Goal: Task Accomplishment & Management: Manage account settings

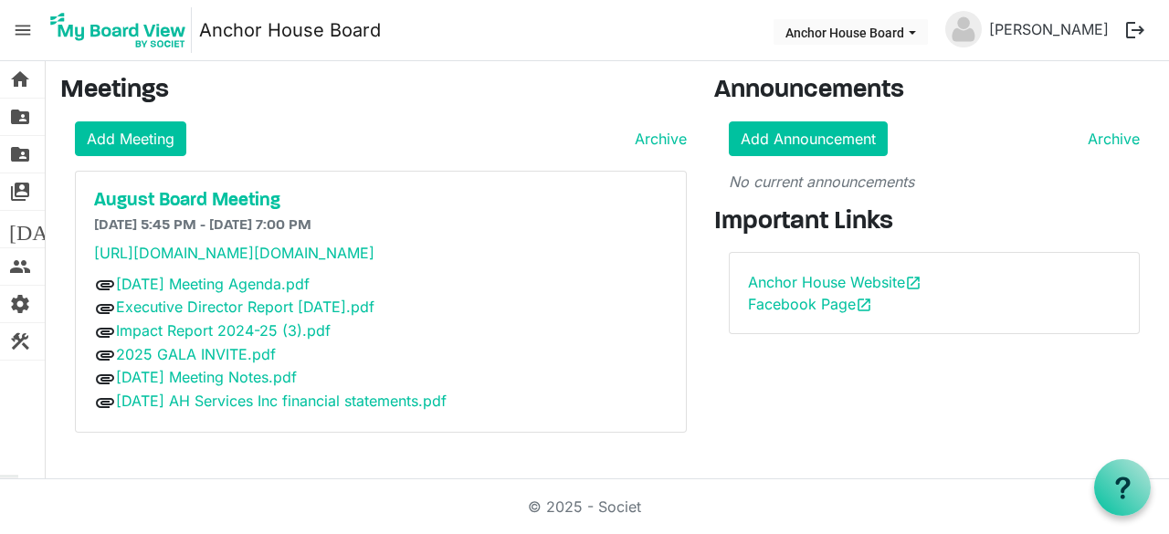
scroll to position [37, 0]
click at [241, 190] on h5 "August Board Meeting" at bounding box center [381, 201] width 574 height 22
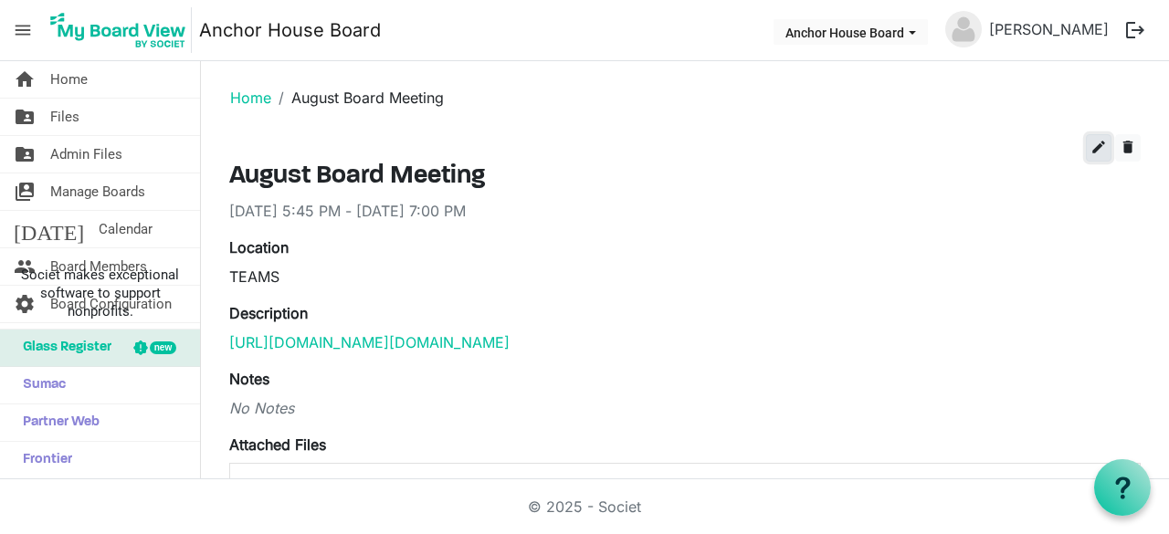
click at [1091, 142] on span "edit" at bounding box center [1099, 147] width 16 height 16
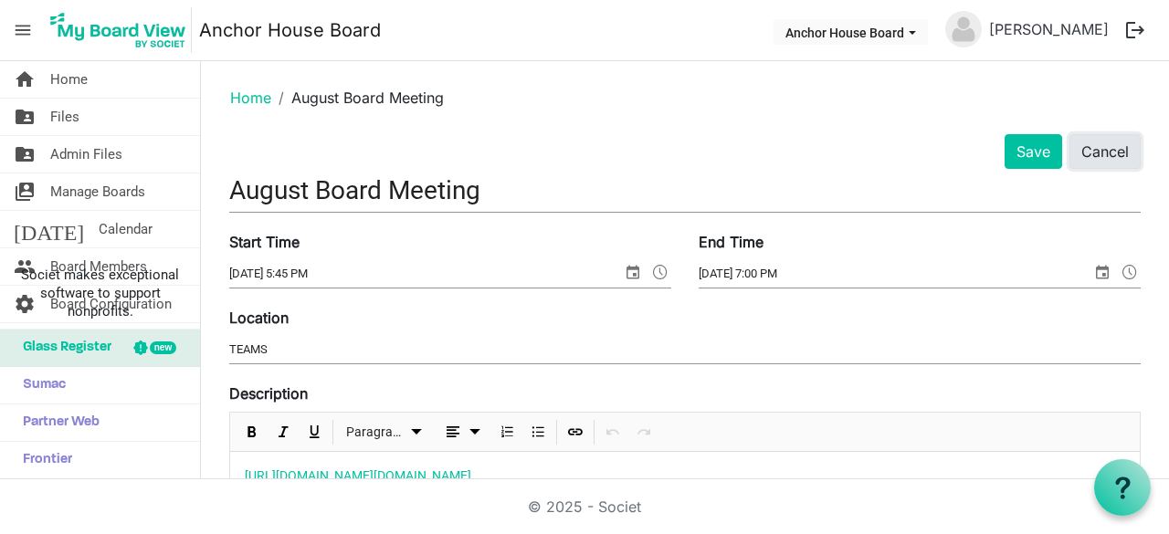
click at [1091, 156] on button "Cancel" at bounding box center [1105, 151] width 71 height 35
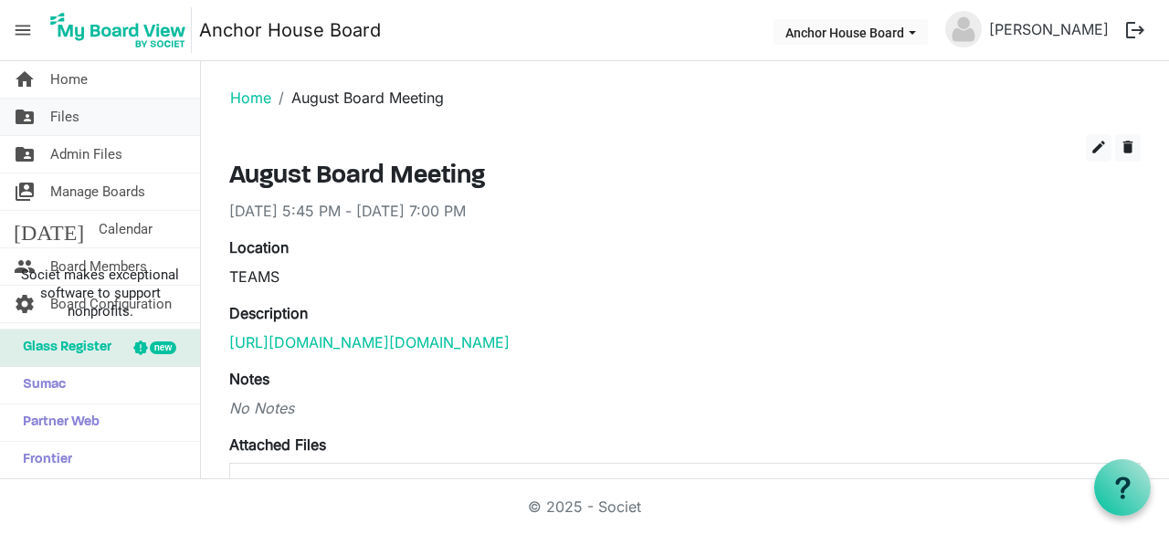
click at [75, 116] on span "Files" at bounding box center [64, 117] width 29 height 37
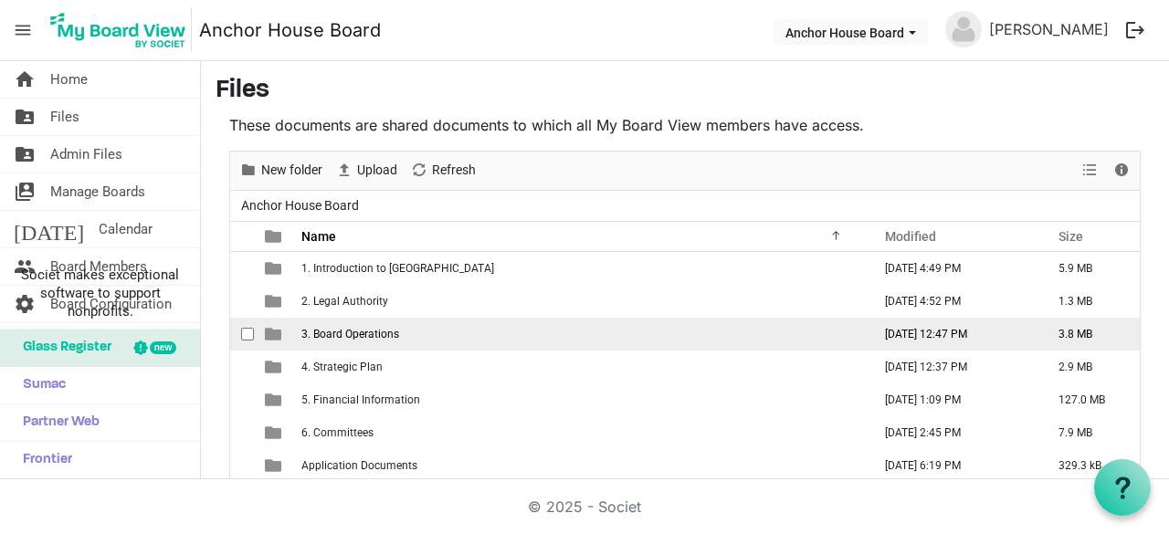
scroll to position [95, 0]
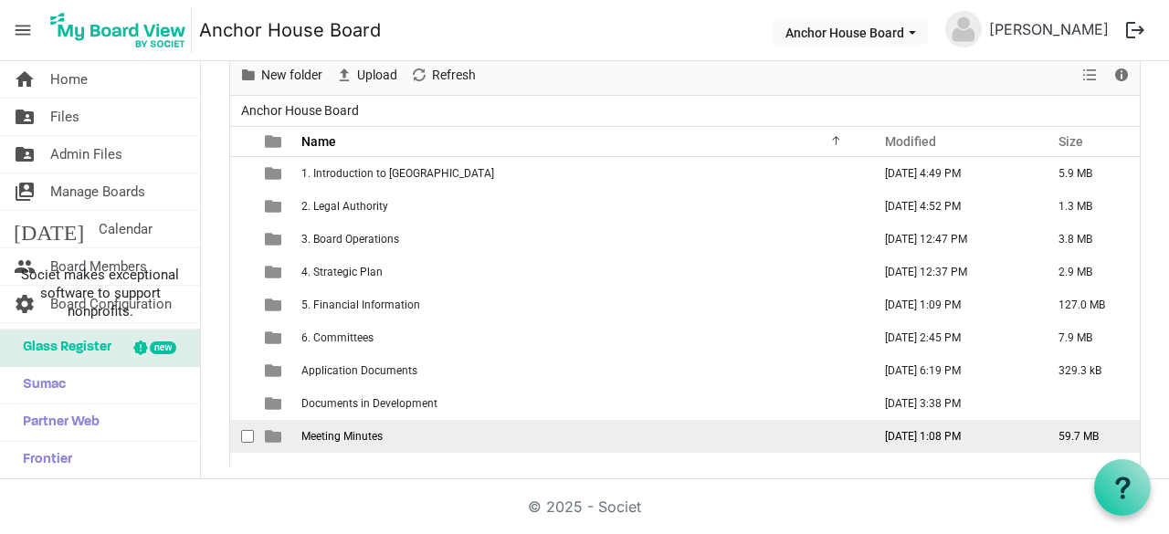
click at [310, 439] on span "Meeting Minutes" at bounding box center [342, 436] width 81 height 13
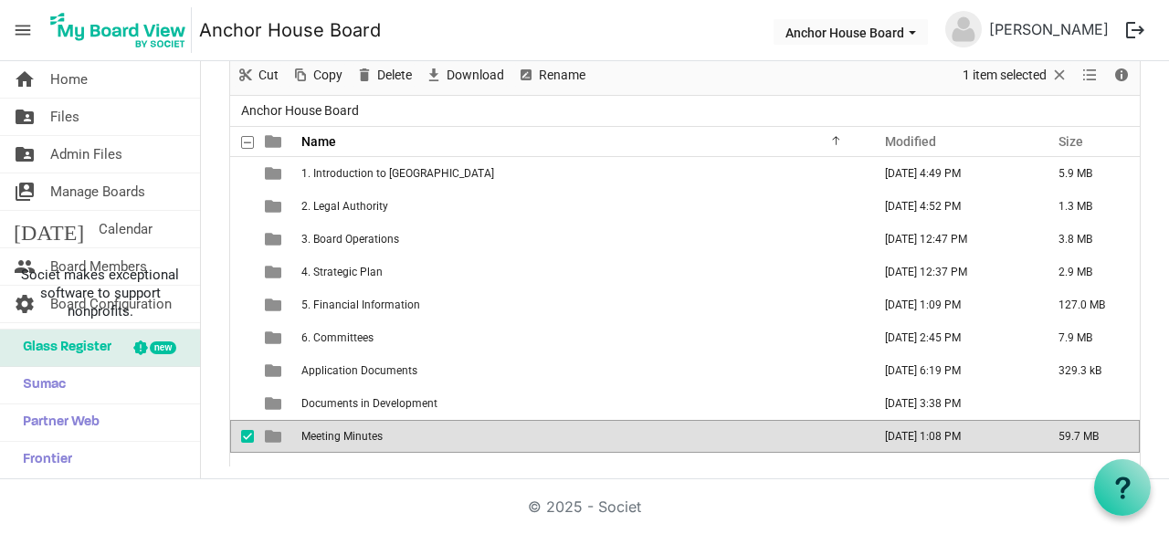
click at [310, 439] on span "Meeting Minutes" at bounding box center [342, 436] width 81 height 13
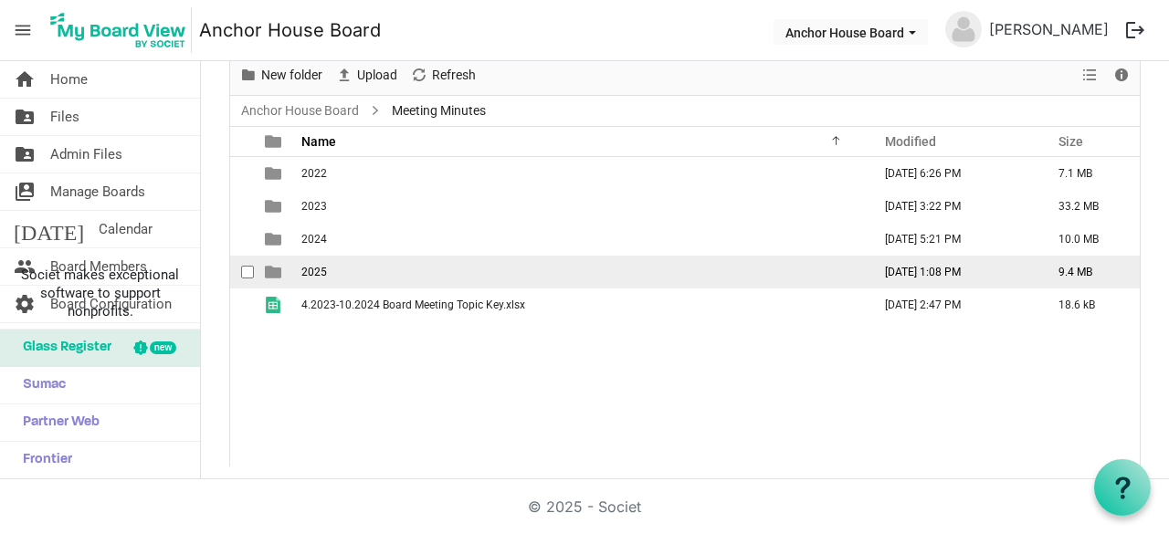
click at [332, 270] on td "2025" at bounding box center [581, 272] width 570 height 33
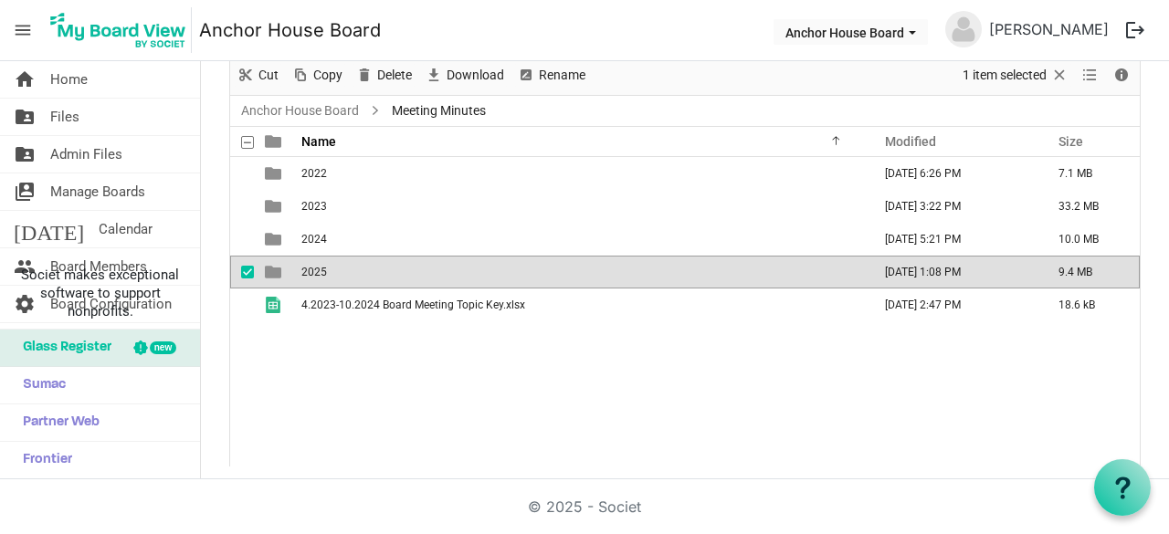
click at [332, 270] on td "2025" at bounding box center [581, 272] width 570 height 33
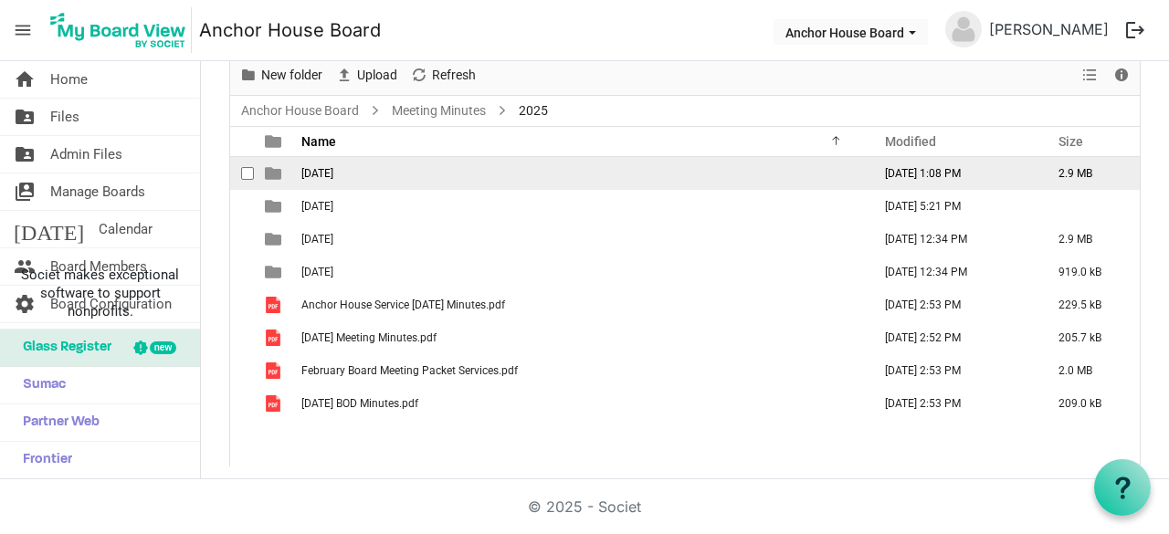
click at [333, 176] on span "August 2025" at bounding box center [318, 173] width 32 height 13
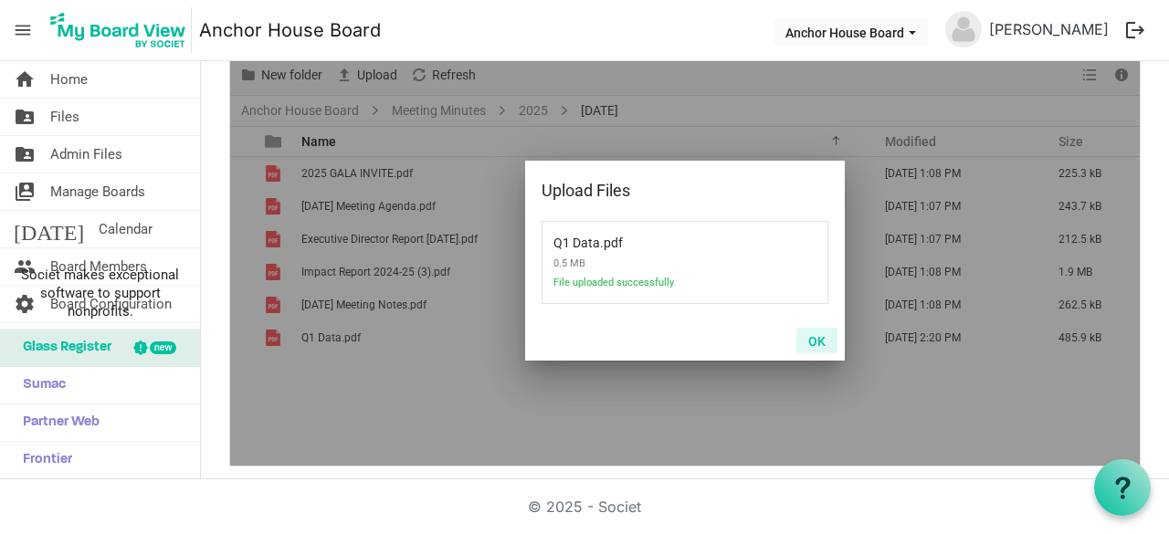
click at [808, 344] on button "OK" at bounding box center [817, 341] width 41 height 26
click at [810, 339] on button "OK" at bounding box center [817, 341] width 41 height 26
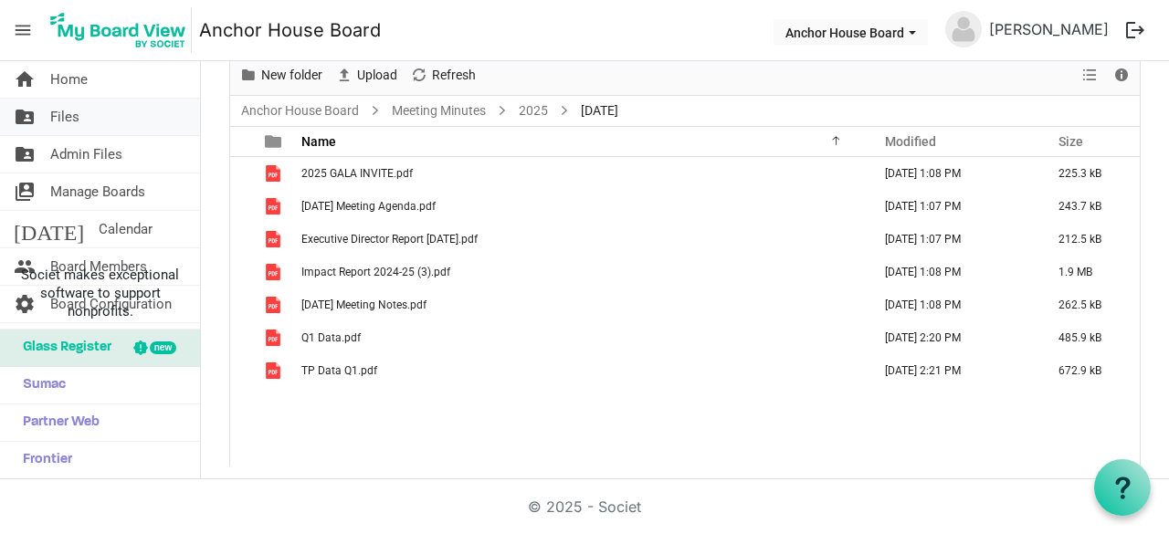
click at [72, 122] on span "Files" at bounding box center [64, 117] width 29 height 37
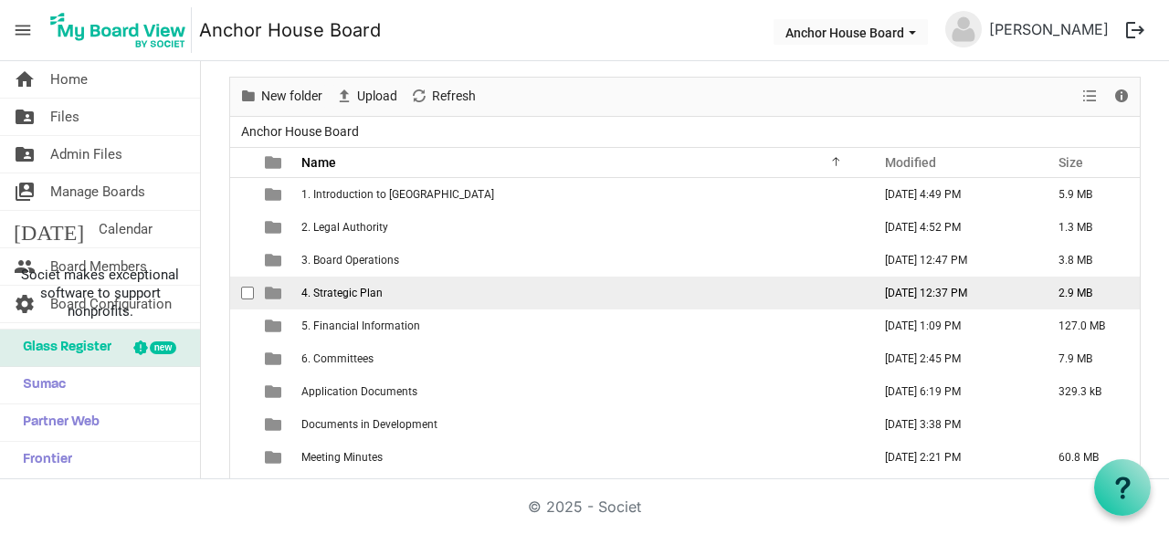
scroll to position [82, 0]
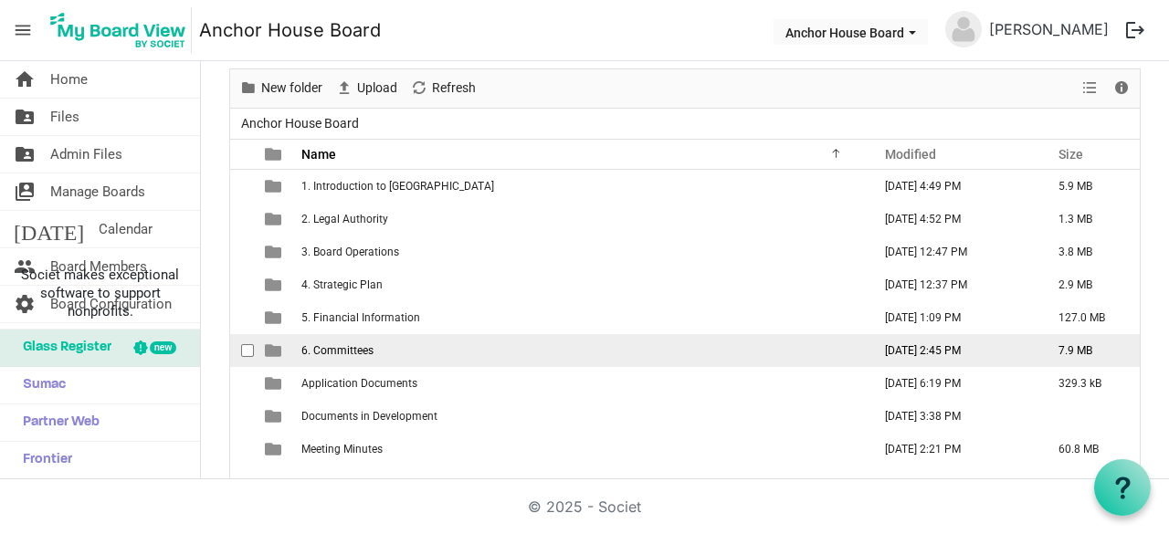
click at [345, 350] on span "6. Committees" at bounding box center [338, 350] width 72 height 13
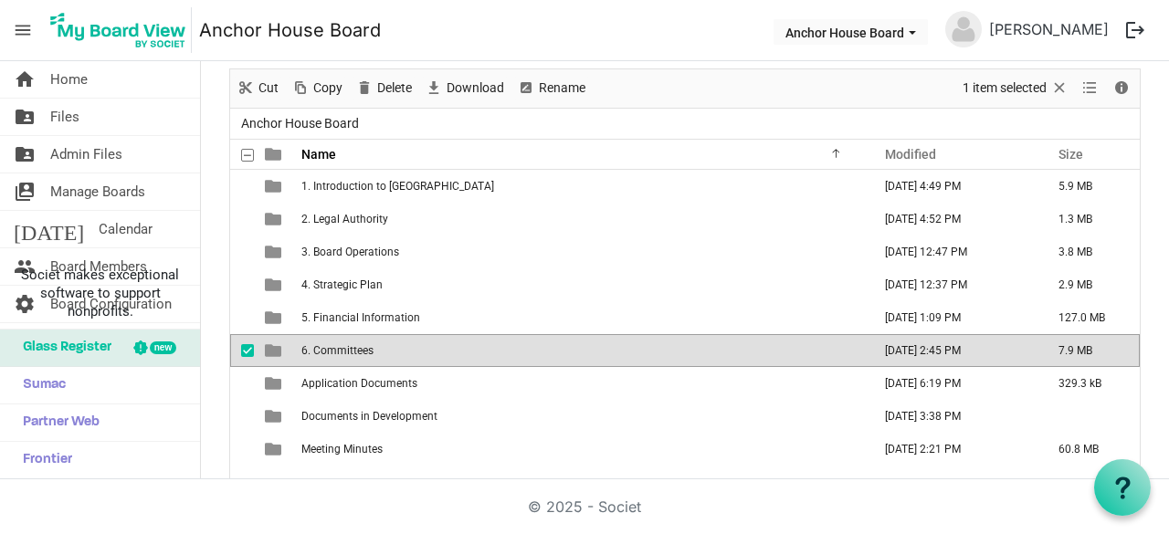
click at [345, 350] on span "6. Committees" at bounding box center [338, 350] width 72 height 13
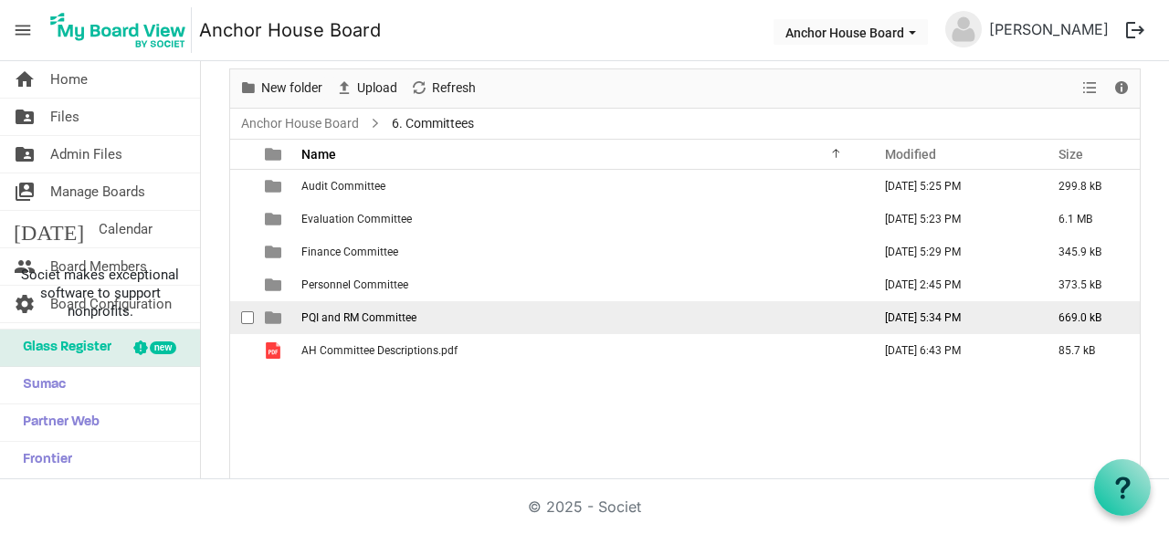
click at [333, 308] on td "PQI and RM Committee" at bounding box center [581, 318] width 570 height 33
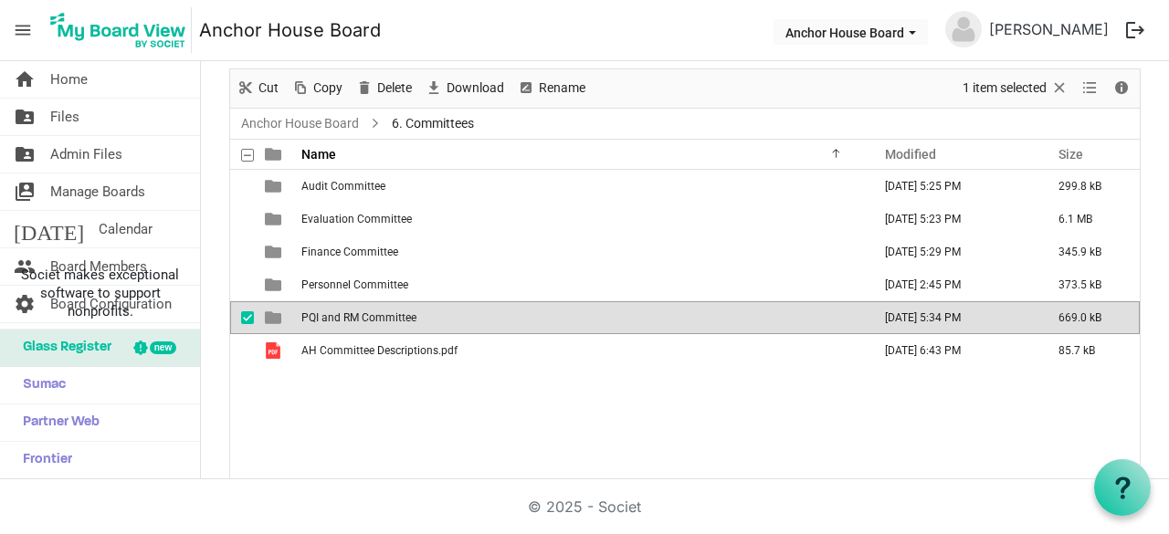
click at [333, 308] on td "PQI and RM Committee" at bounding box center [581, 318] width 570 height 33
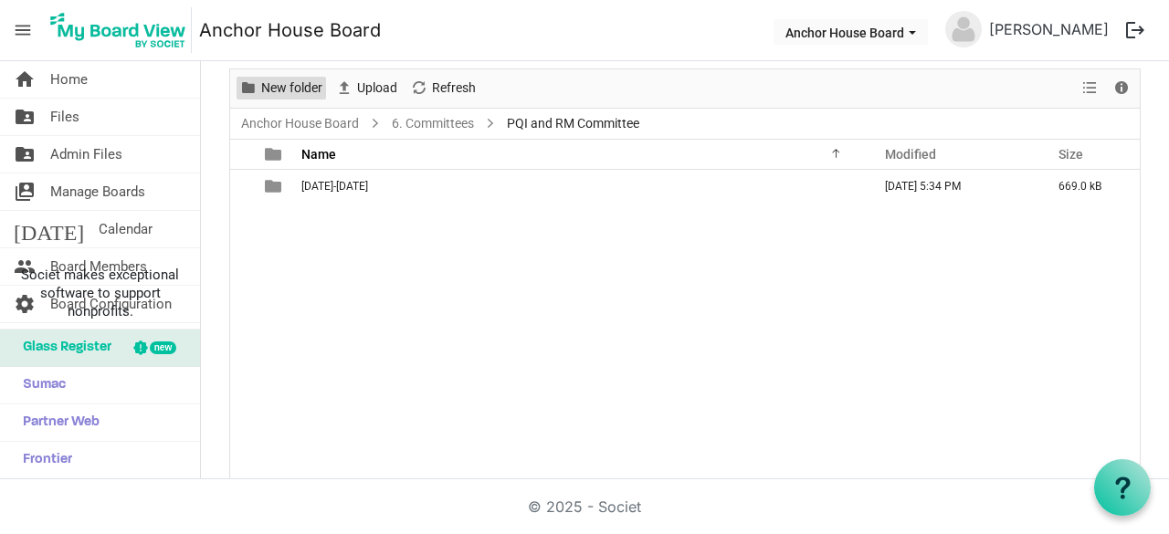
click at [285, 89] on span "New folder" at bounding box center [291, 88] width 65 height 23
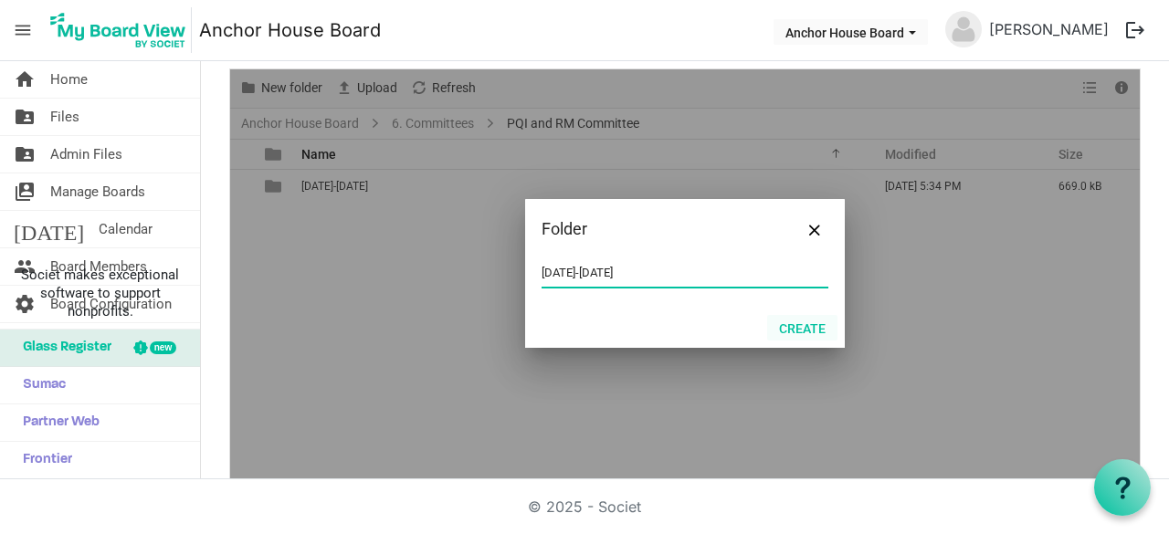
type input "[DATE]-[DATE]"
click at [794, 334] on button "Create" at bounding box center [802, 328] width 70 height 26
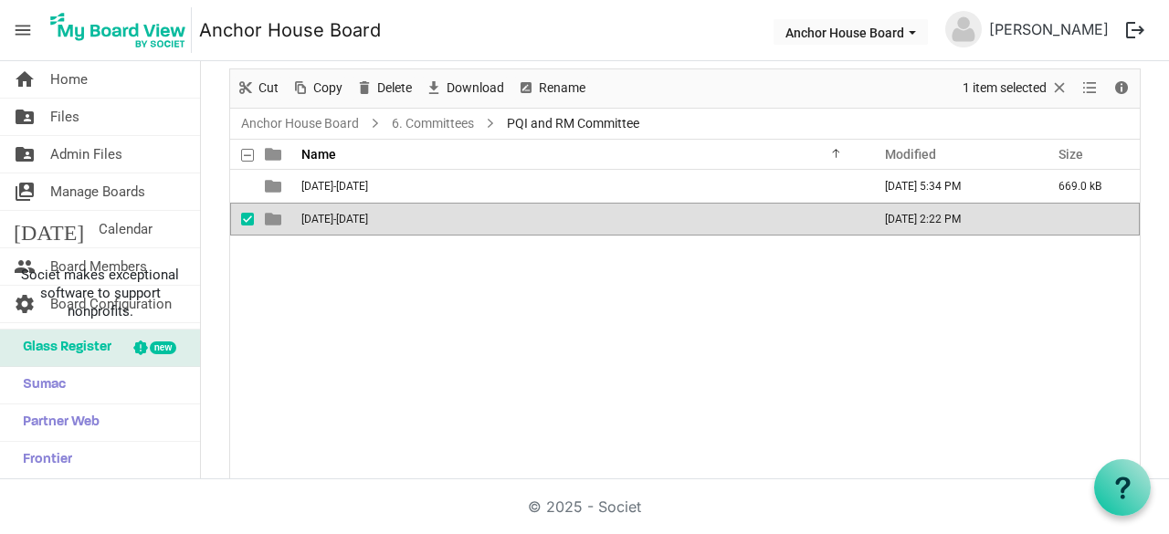
click at [332, 219] on span "[DATE]-[DATE]" at bounding box center [335, 219] width 67 height 13
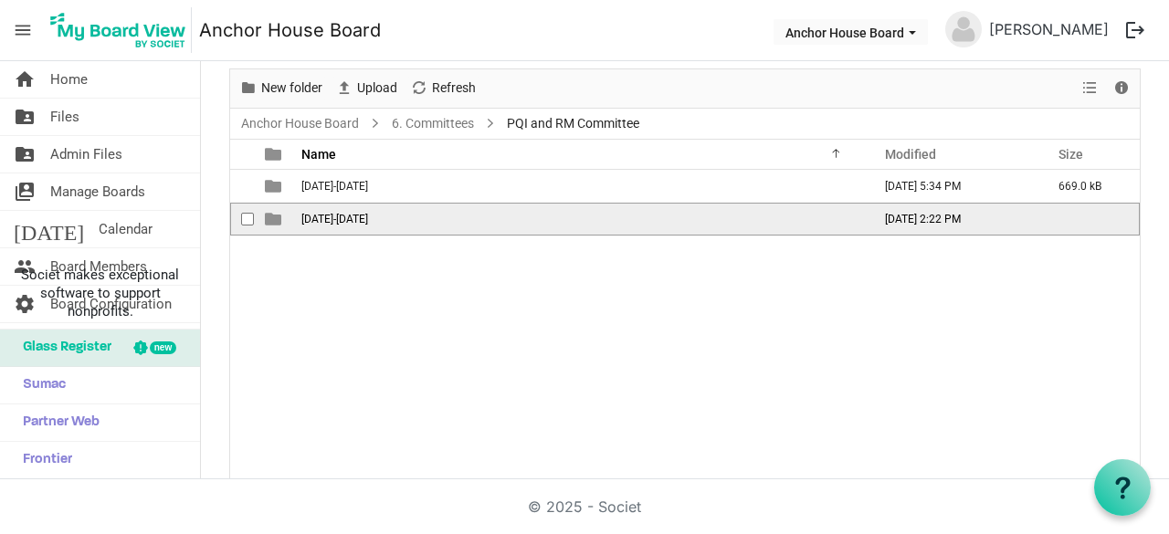
click at [332, 219] on span "[DATE]-[DATE]" at bounding box center [335, 219] width 67 height 13
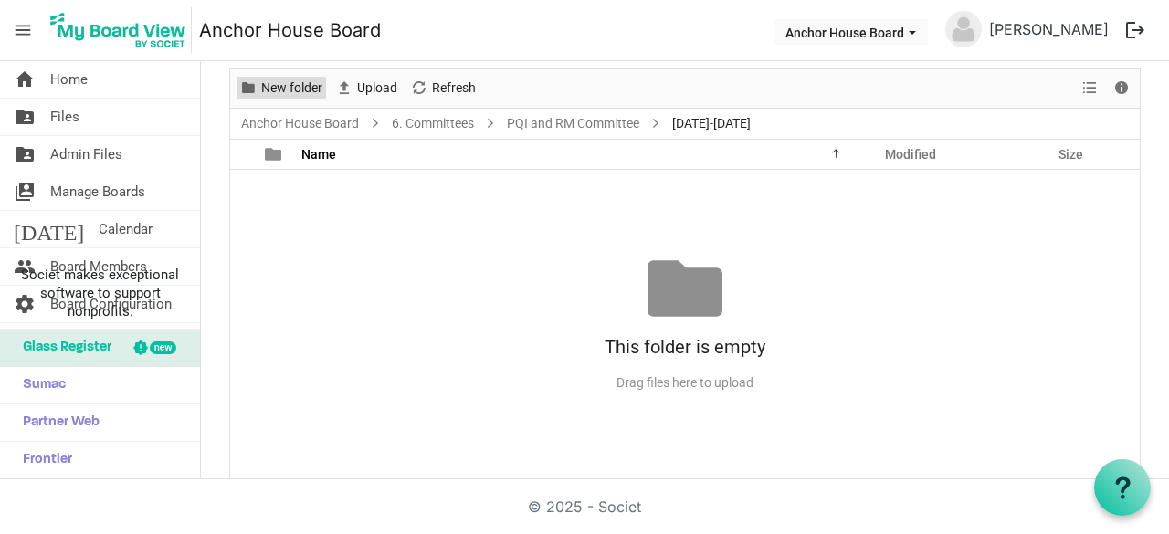
click at [289, 89] on span "New folder" at bounding box center [291, 88] width 65 height 23
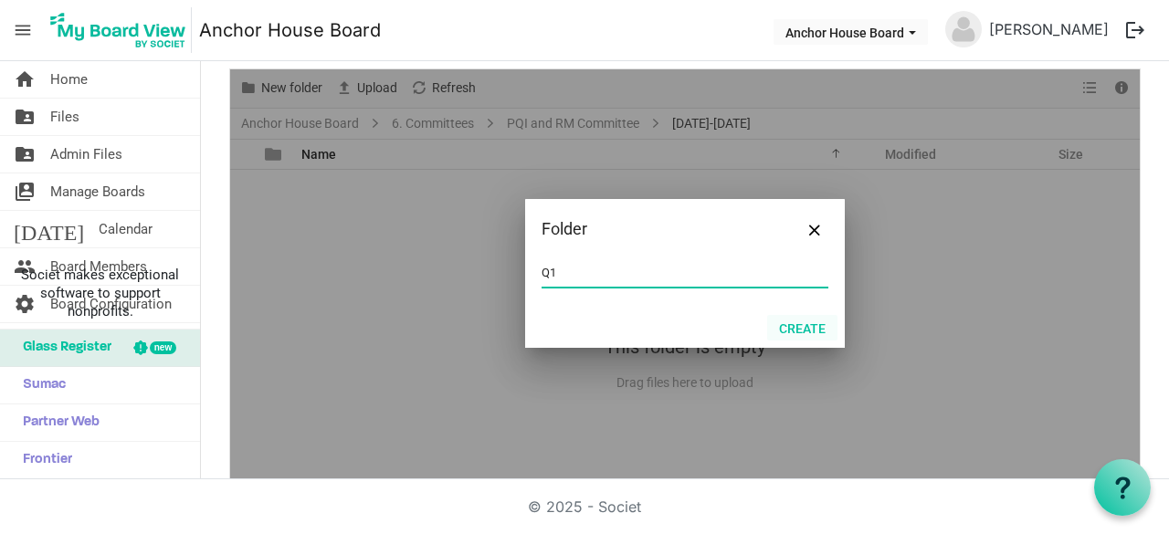
type input "Q1"
click at [804, 322] on button "Create" at bounding box center [802, 328] width 70 height 26
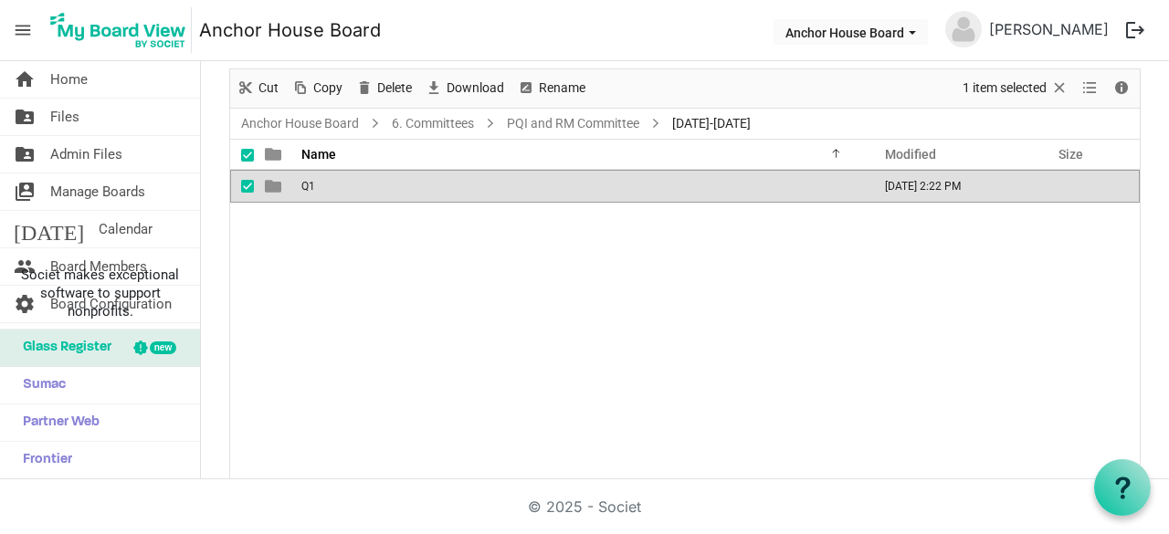
click at [632, 287] on div "Q1 August 18, 2025 2:22 PM" at bounding box center [685, 325] width 910 height 310
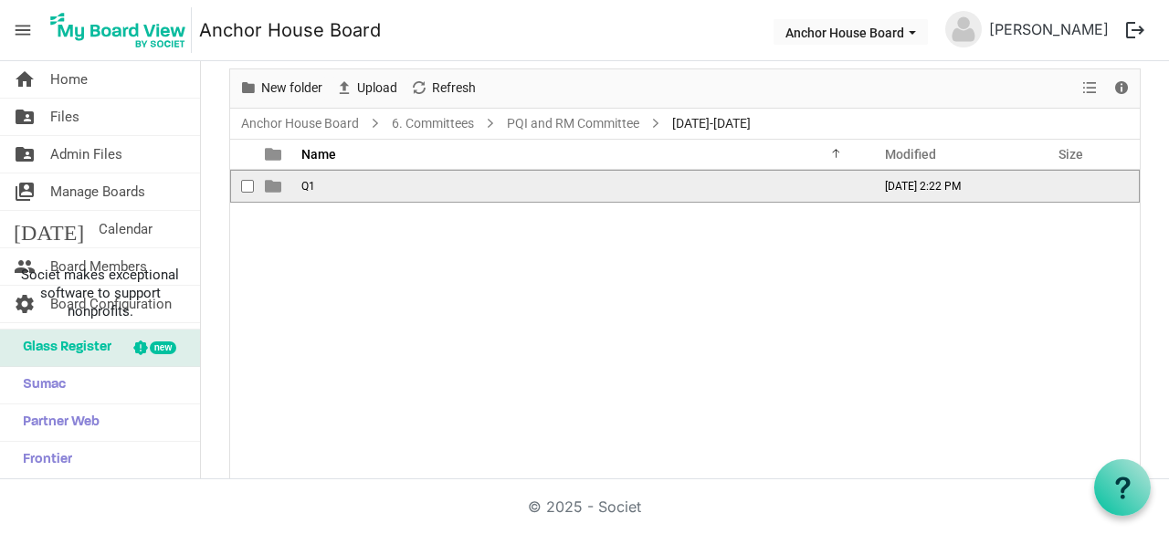
click at [328, 184] on td "Q1" at bounding box center [581, 186] width 570 height 33
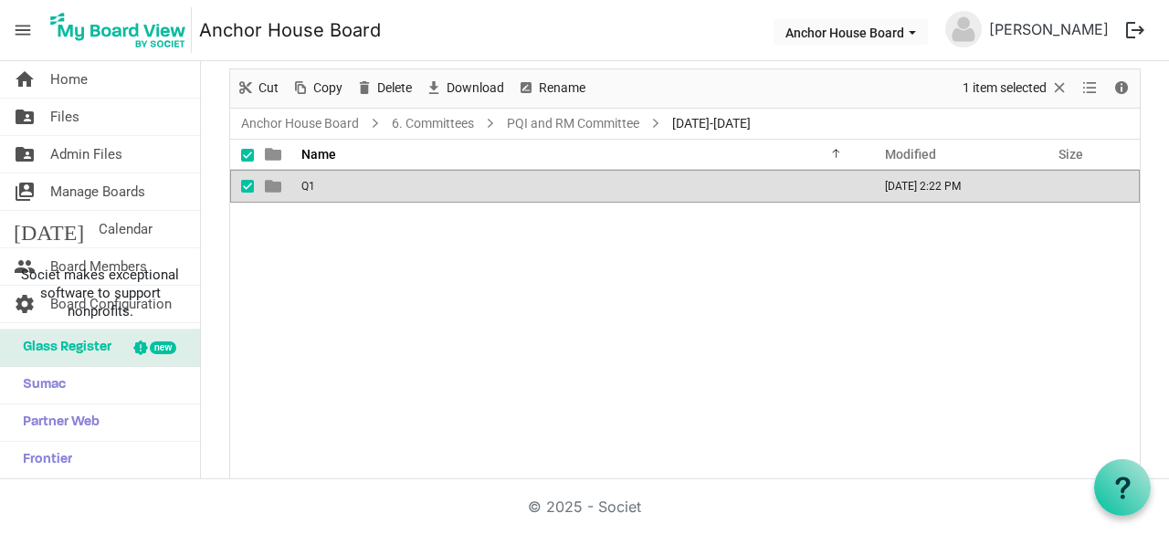
click at [328, 184] on td "Q1" at bounding box center [581, 186] width 570 height 33
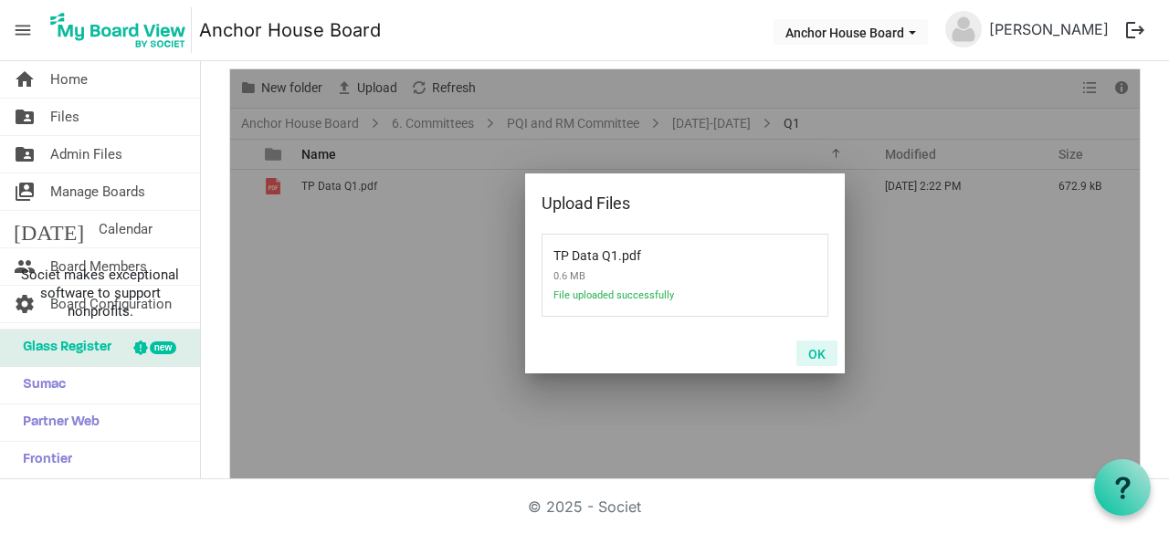
click at [815, 357] on button "OK" at bounding box center [817, 354] width 41 height 26
click at [810, 355] on button "OK" at bounding box center [817, 354] width 41 height 26
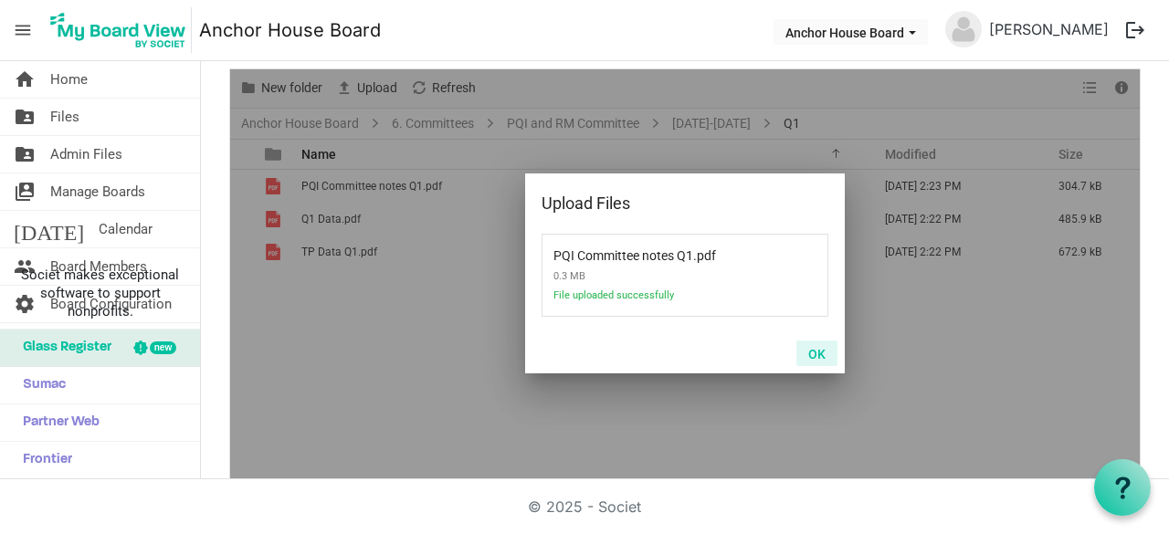
click at [826, 357] on button "OK" at bounding box center [817, 354] width 41 height 26
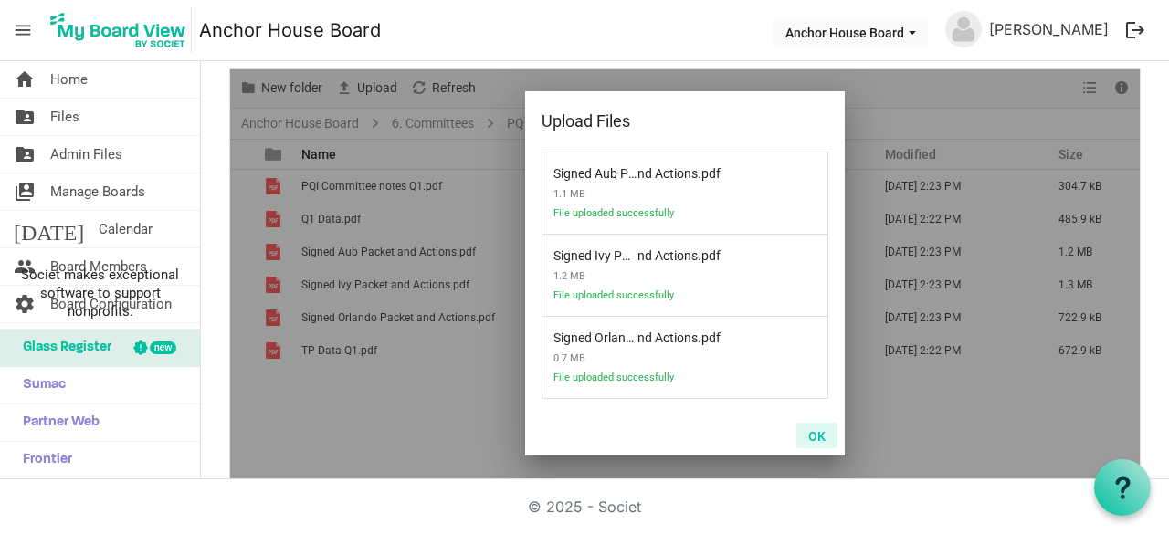
click at [807, 438] on button "OK" at bounding box center [817, 436] width 41 height 26
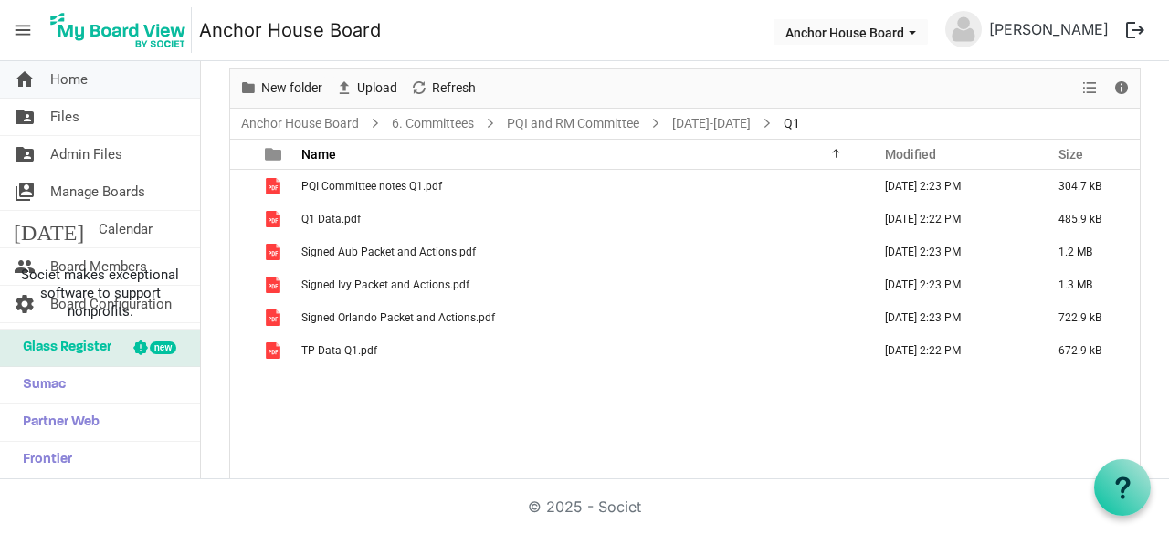
click at [62, 78] on span "Home" at bounding box center [68, 79] width 37 height 37
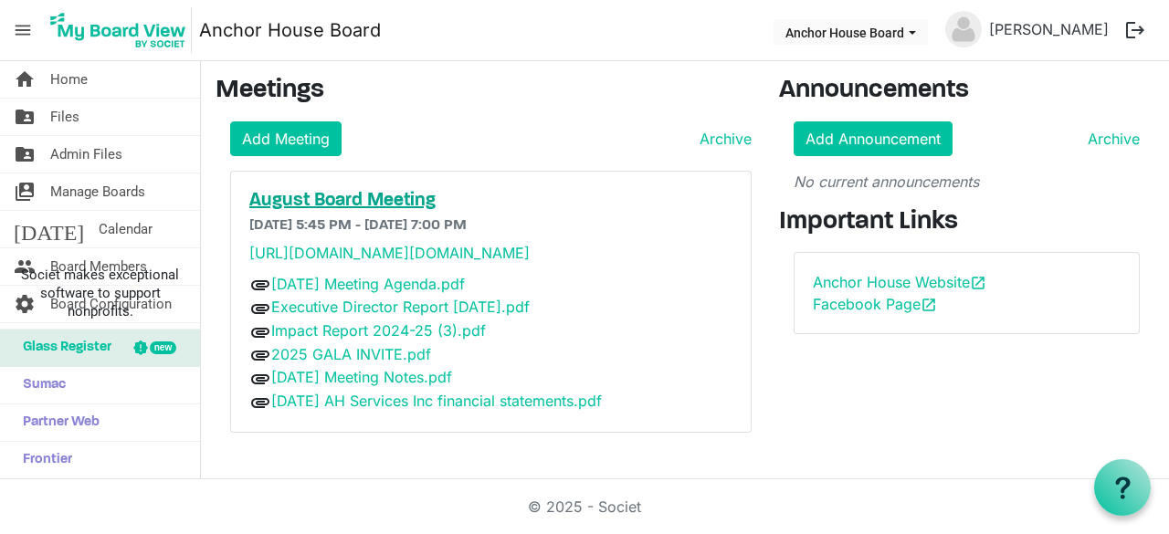
click at [329, 198] on h5 "August Board Meeting" at bounding box center [490, 201] width 483 height 22
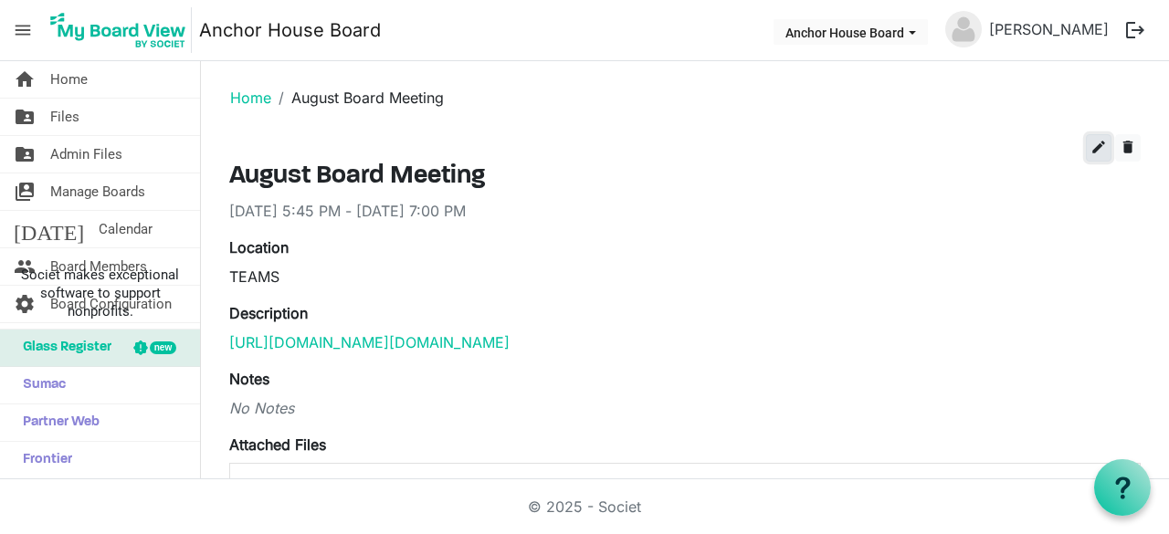
click at [1091, 147] on span "edit" at bounding box center [1099, 147] width 16 height 16
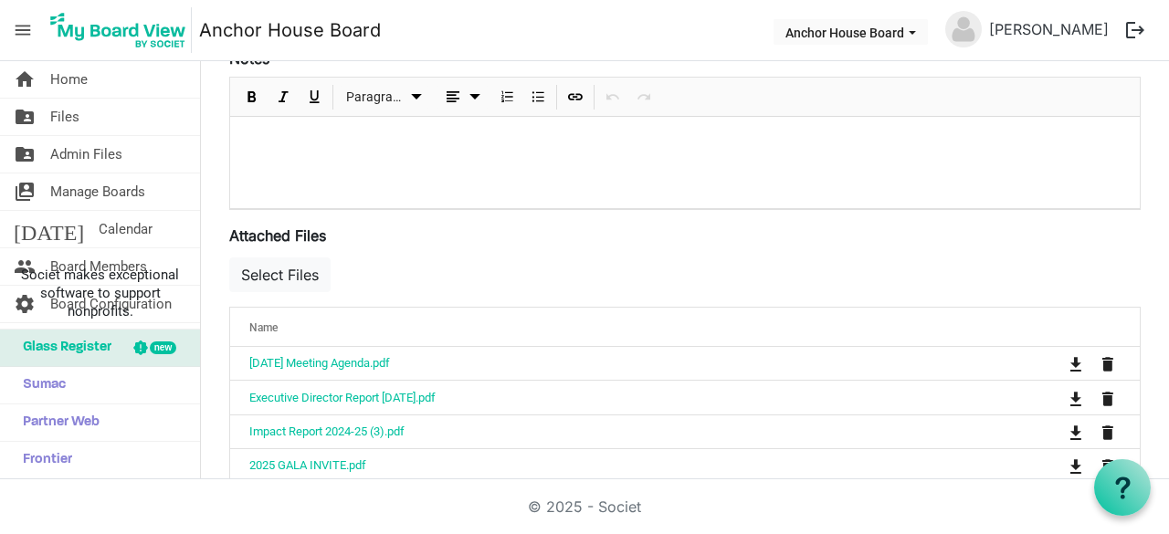
scroll to position [495, 0]
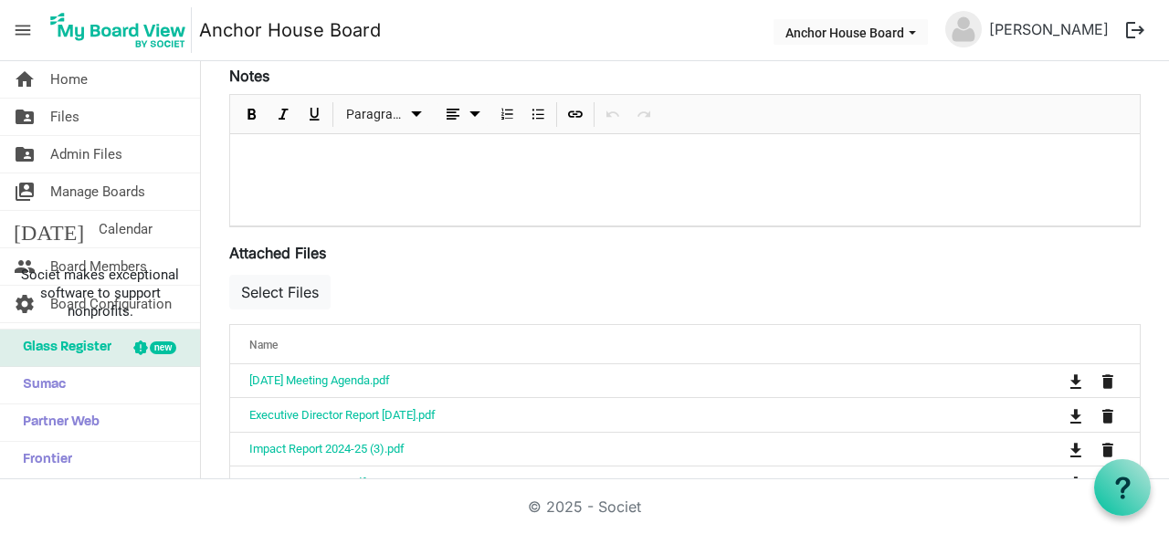
click at [292, 324] on div "Select Files" at bounding box center [685, 297] width 912 height 53
click at [284, 310] on button "Select Files" at bounding box center [279, 292] width 101 height 35
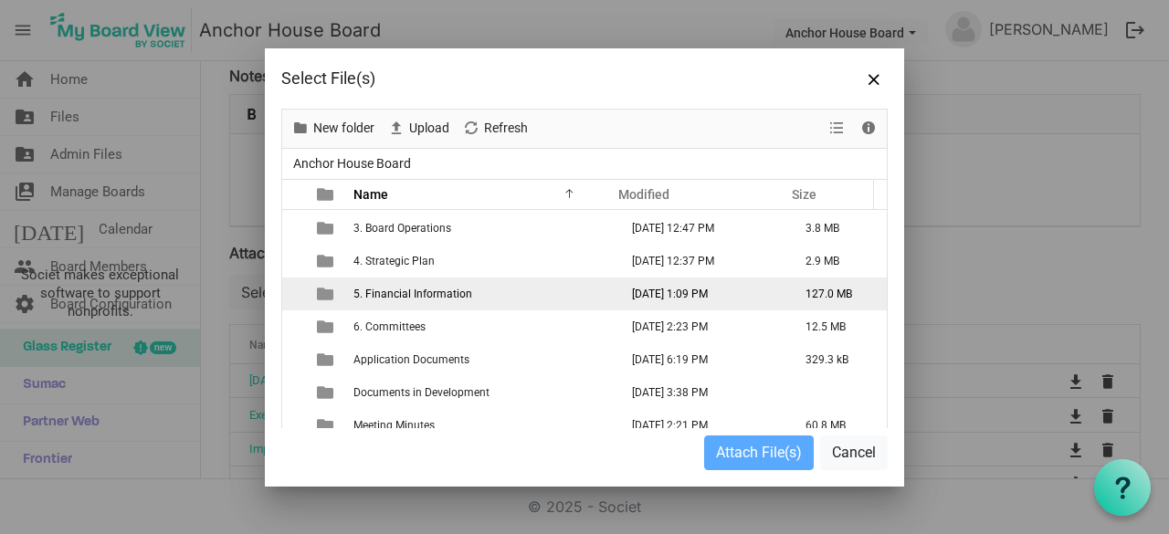
scroll to position [77, 0]
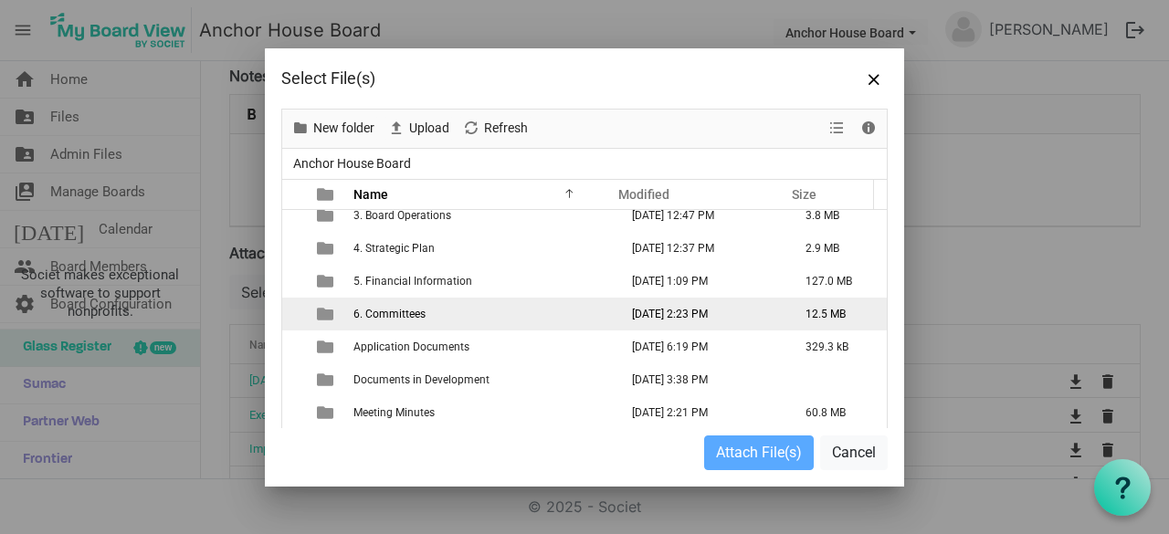
click at [411, 320] on td "6. Committees" at bounding box center [480, 314] width 265 height 33
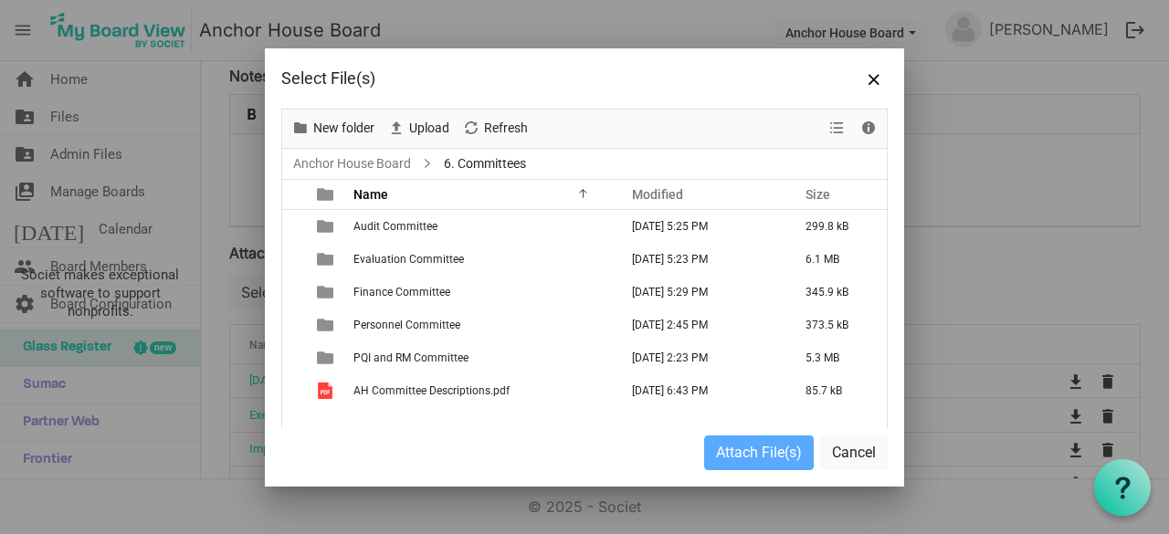
scroll to position [0, 0]
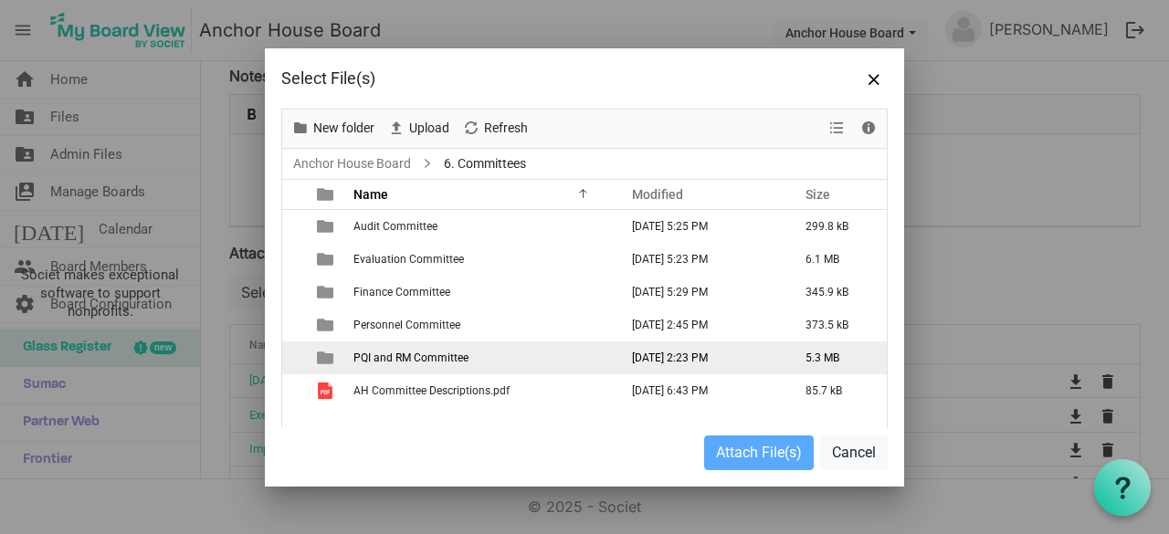
click at [397, 355] on span "PQI and RM Committee" at bounding box center [411, 358] width 115 height 13
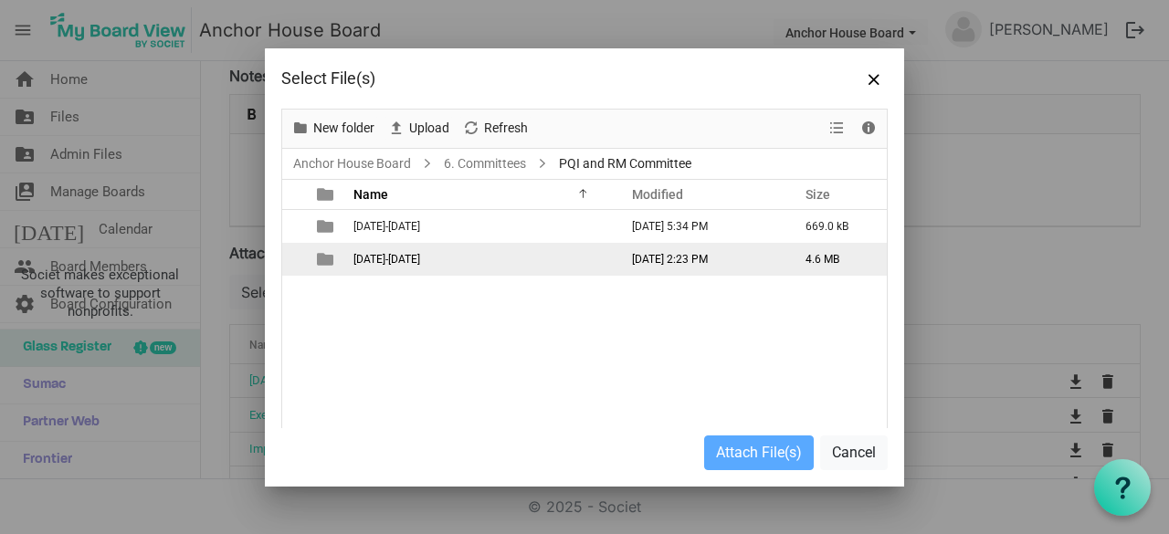
click at [383, 262] on span "[DATE]-[DATE]" at bounding box center [387, 259] width 67 height 13
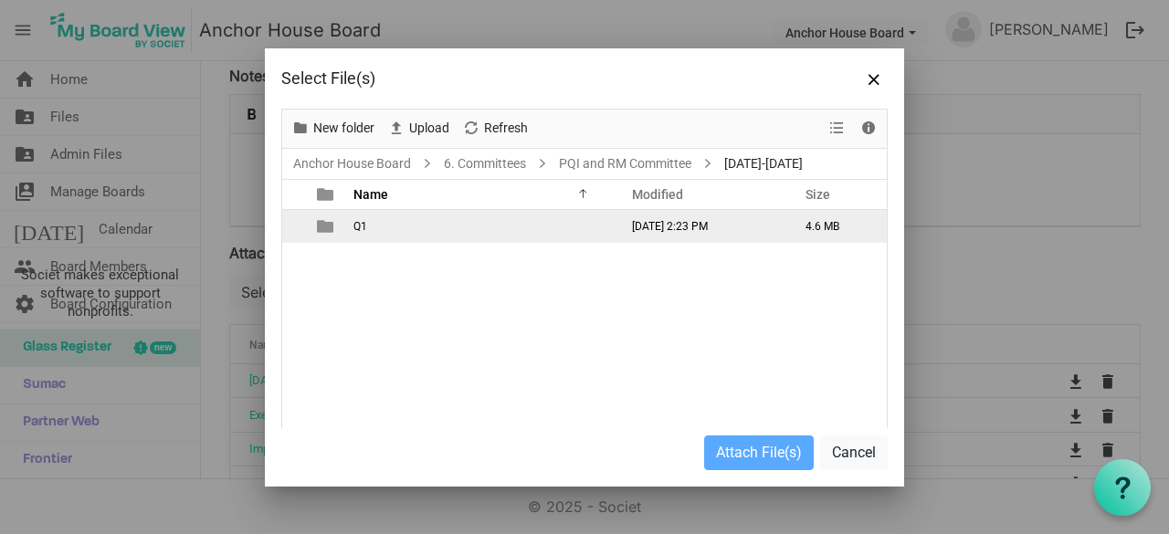
click at [373, 226] on td "Q1" at bounding box center [480, 226] width 265 height 33
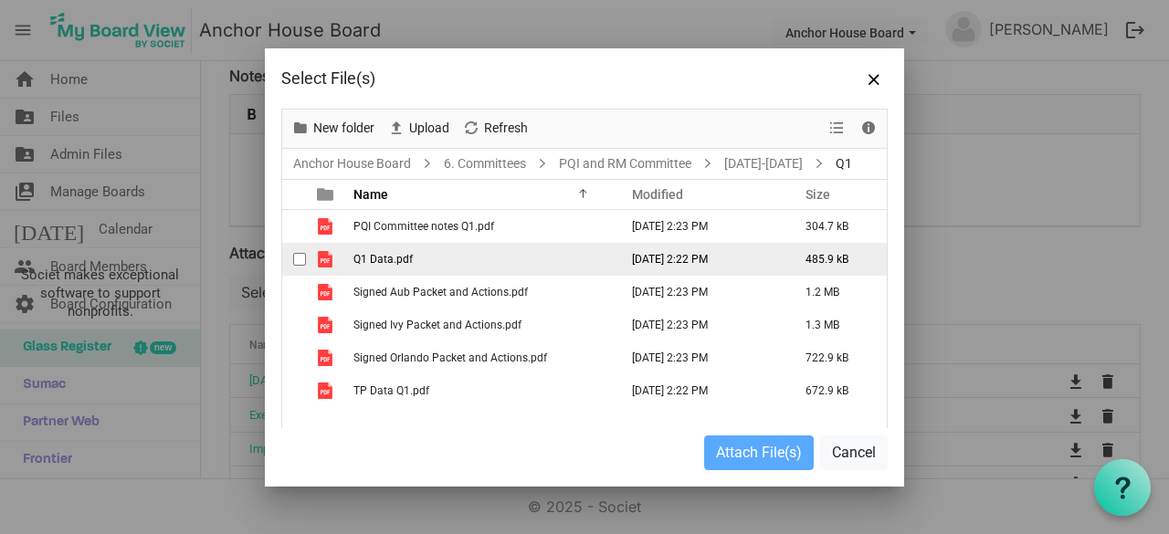
click at [300, 259] on span "checkbox" at bounding box center [299, 259] width 13 height 13
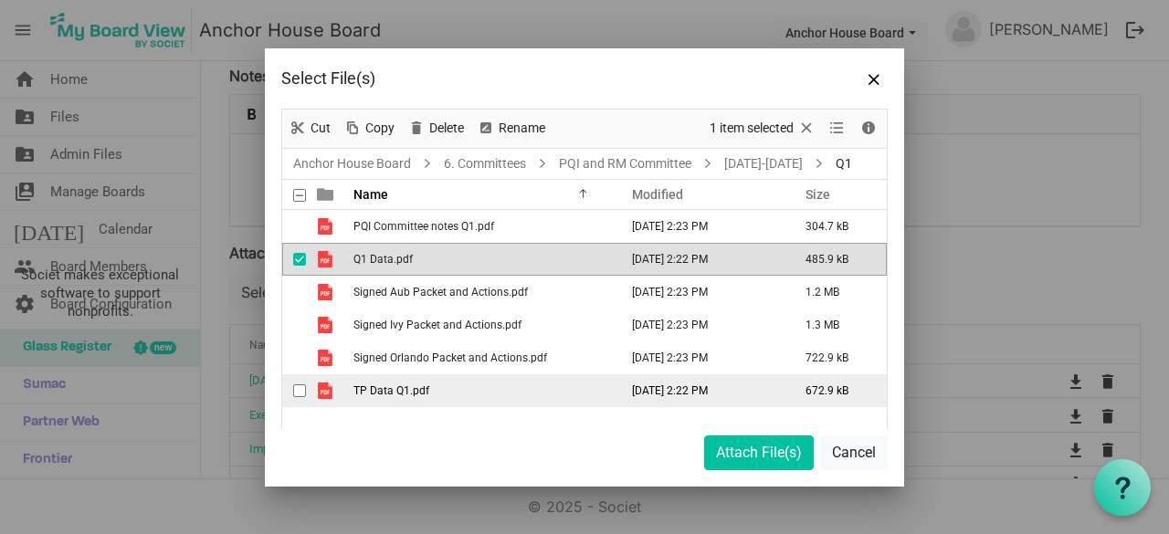
click at [300, 394] on span "checkbox" at bounding box center [299, 391] width 13 height 13
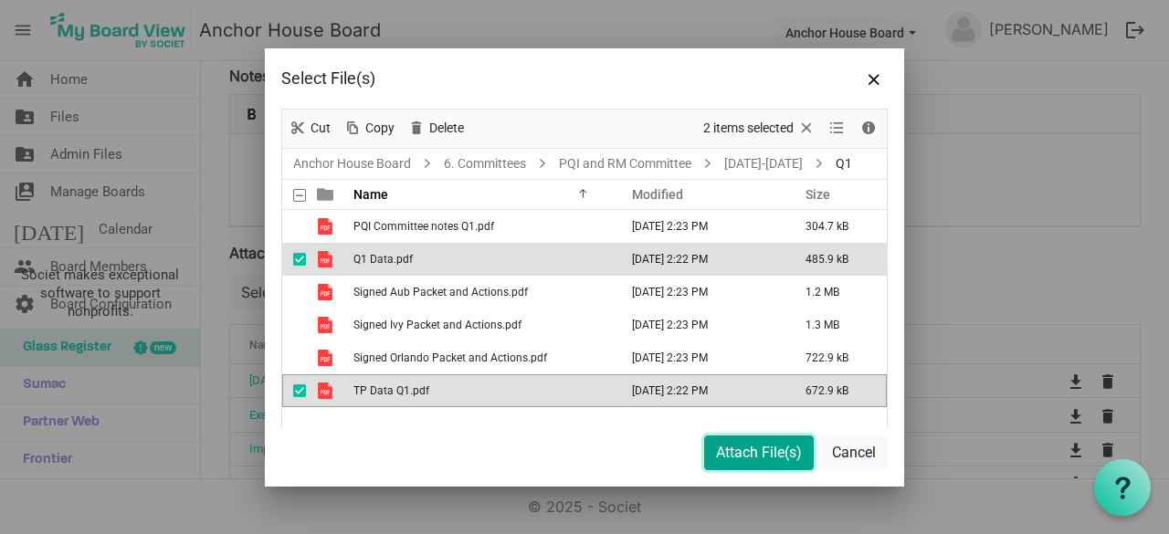
click at [749, 453] on button "Attach File(s)" at bounding box center [759, 453] width 110 height 35
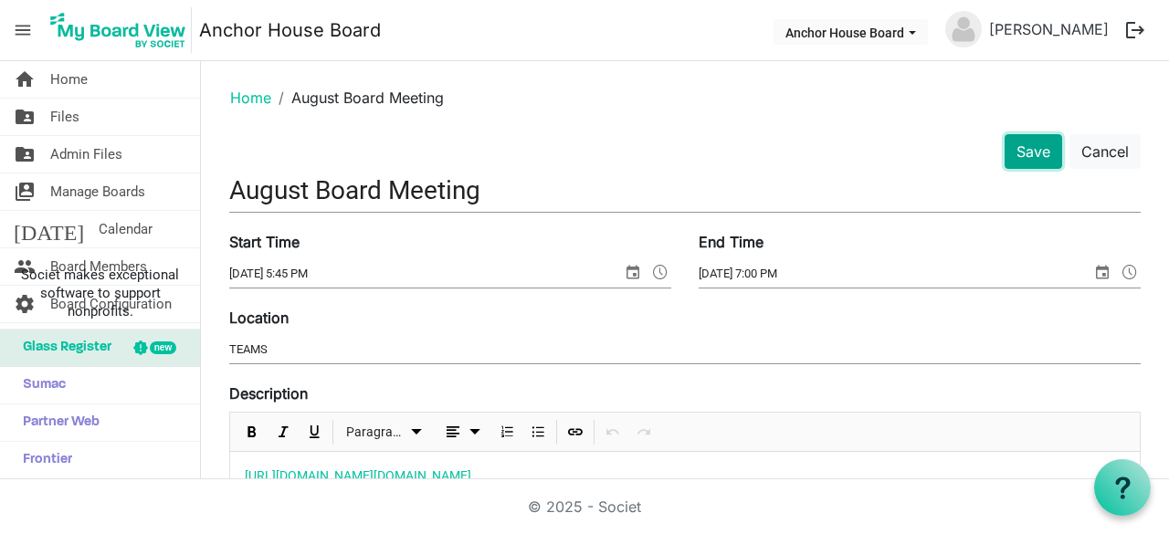
click at [1026, 159] on button "Save" at bounding box center [1034, 151] width 58 height 35
